Goal: Transaction & Acquisition: Purchase product/service

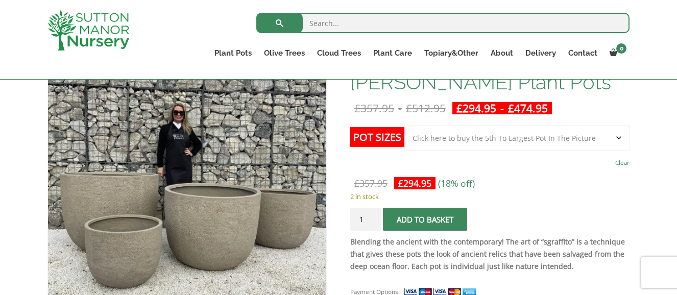
scroll to position [182, 0]
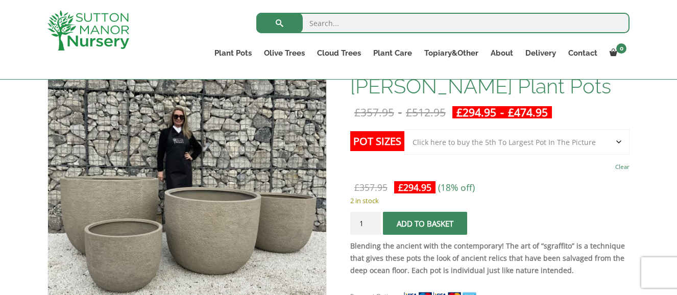
click at [617, 138] on select "Choose an option Click here to buy the 5th To Largest Pot In The Picture Click …" at bounding box center [516, 142] width 225 height 26
click at [616, 141] on select "Choose an option Click here to buy the 5th To Largest Pot In The Picture Click …" at bounding box center [516, 142] width 225 height 26
click at [619, 141] on select "Choose an option Click here to buy the 5th To Largest Pot In The Picture Click …" at bounding box center [516, 142] width 225 height 26
select select "Click here to buy the 2nd To Largest Pot In The Picture"
click at [404, 129] on select "Choose an option Click here to buy the 5th To Largest Pot In The Picture Click …" at bounding box center [516, 142] width 225 height 26
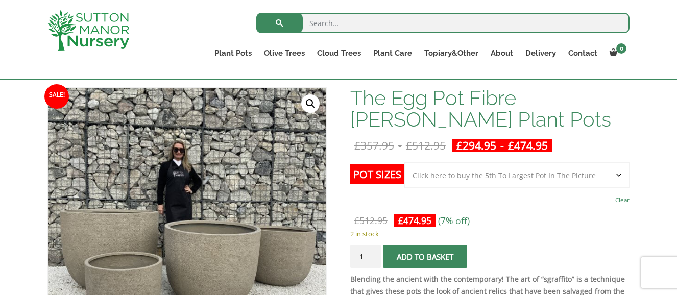
scroll to position [0, 0]
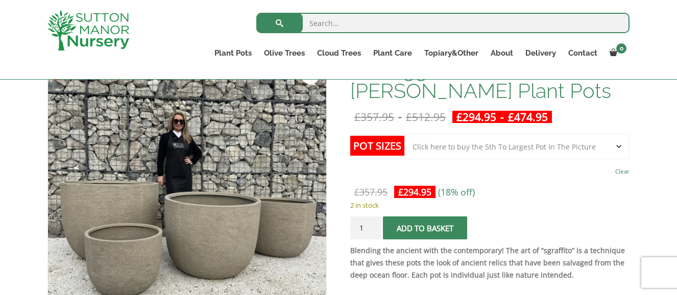
scroll to position [173, 0]
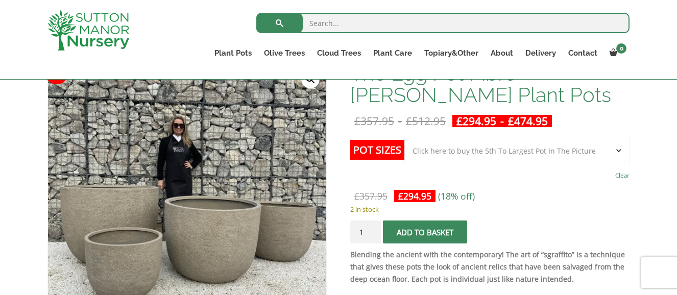
click at [618, 148] on select "Choose an option Click here to buy the 5th To Largest Pot In The Picture Click …" at bounding box center [516, 151] width 225 height 26
click at [404, 138] on select "Choose an option Click here to buy the 5th To Largest Pot In The Picture Click …" at bounding box center [516, 151] width 225 height 26
